Goal: Information Seeking & Learning: Learn about a topic

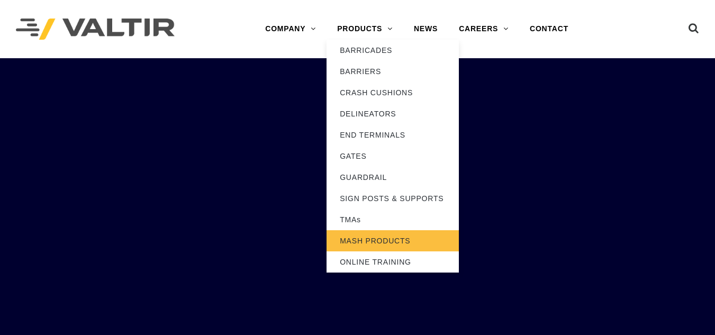
click at [364, 243] on link "MASH PRODUCTS" at bounding box center [393, 240] width 132 height 21
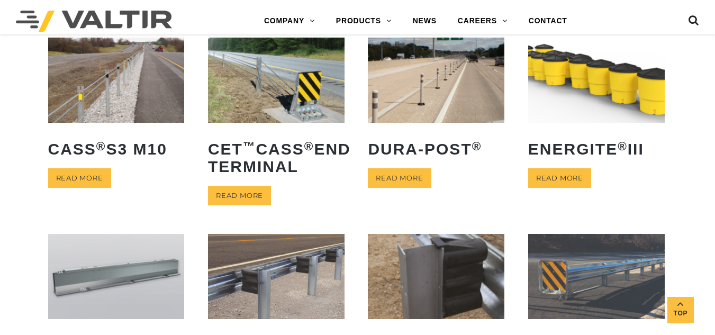
scroll to position [318, 0]
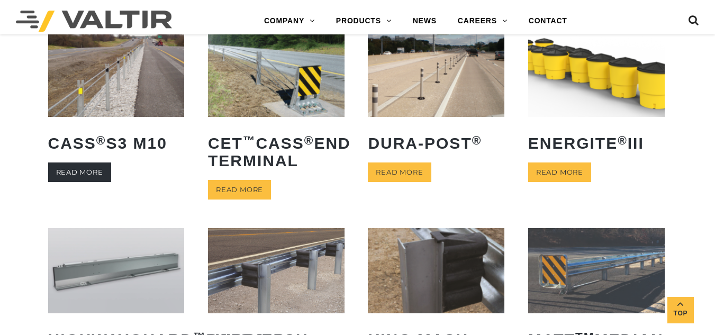
click at [92, 170] on link "Read more" at bounding box center [79, 172] width 63 height 20
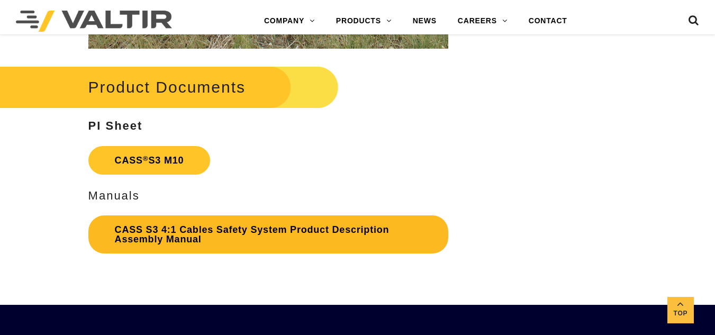
scroll to position [2117, 0]
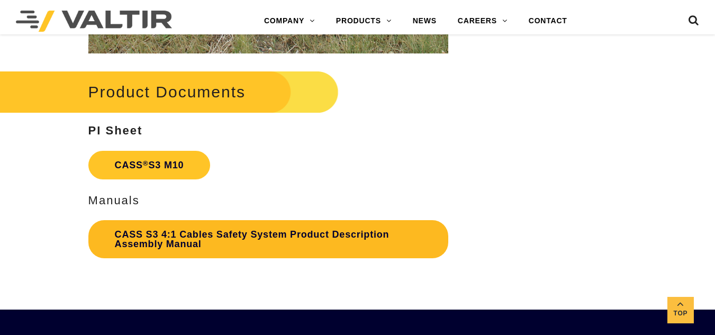
click at [182, 231] on link "CASS S3 4:1 Cables Safety System Product Description Assembly Manual" at bounding box center [268, 239] width 360 height 38
